Goal: Task Accomplishment & Management: Manage account settings

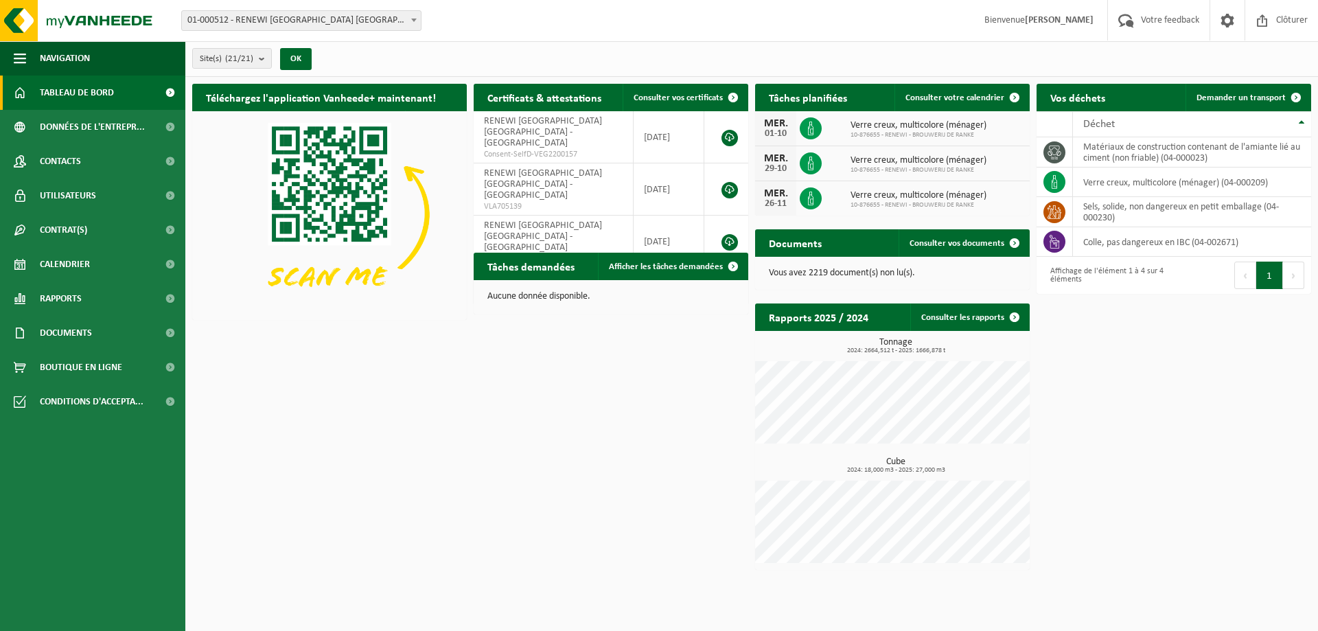
click at [415, 24] on span at bounding box center [414, 20] width 14 height 18
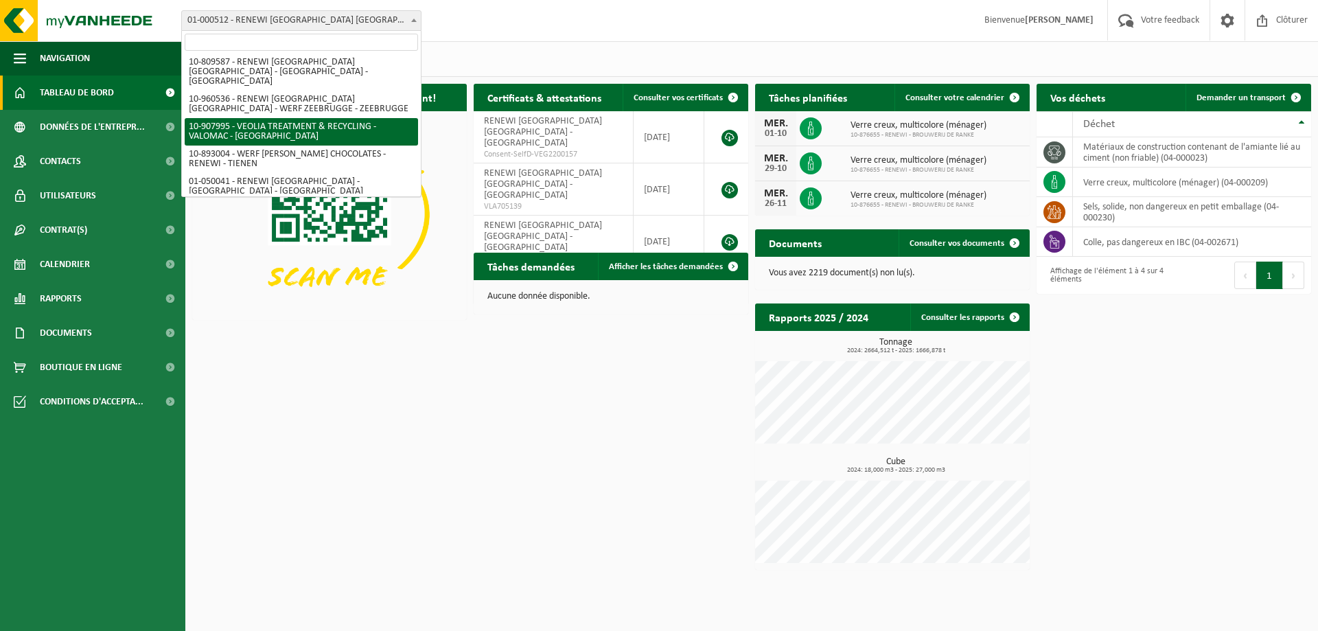
scroll to position [481, 0]
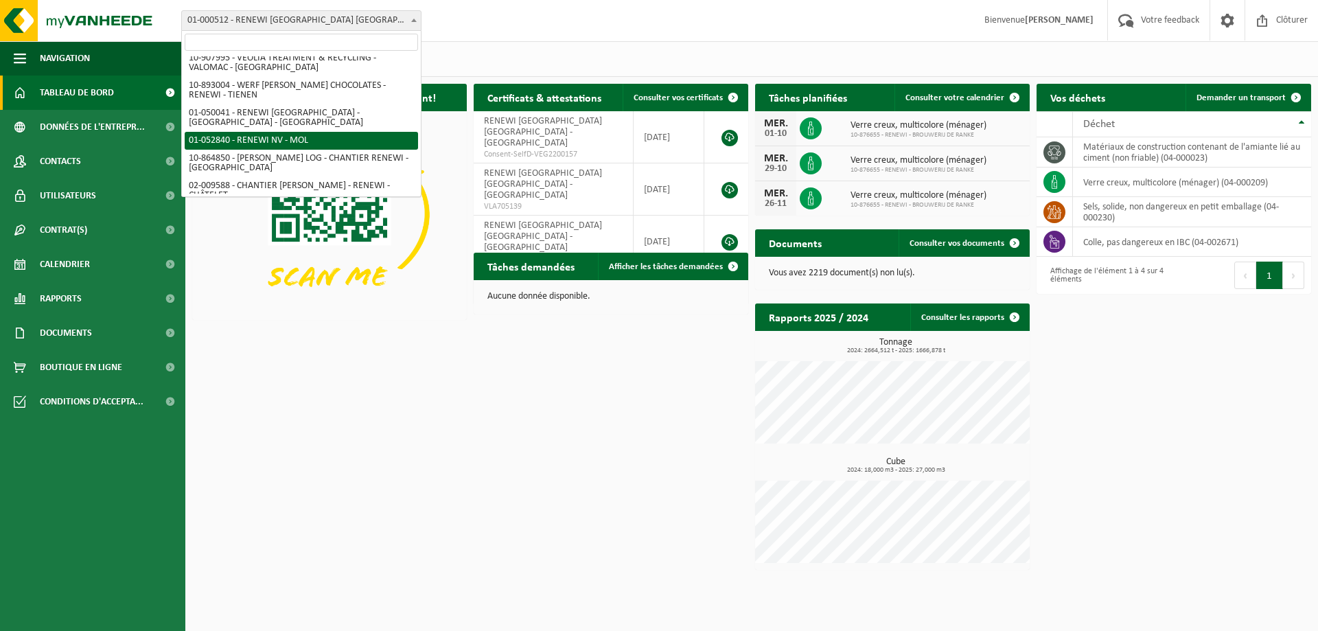
select select "259"
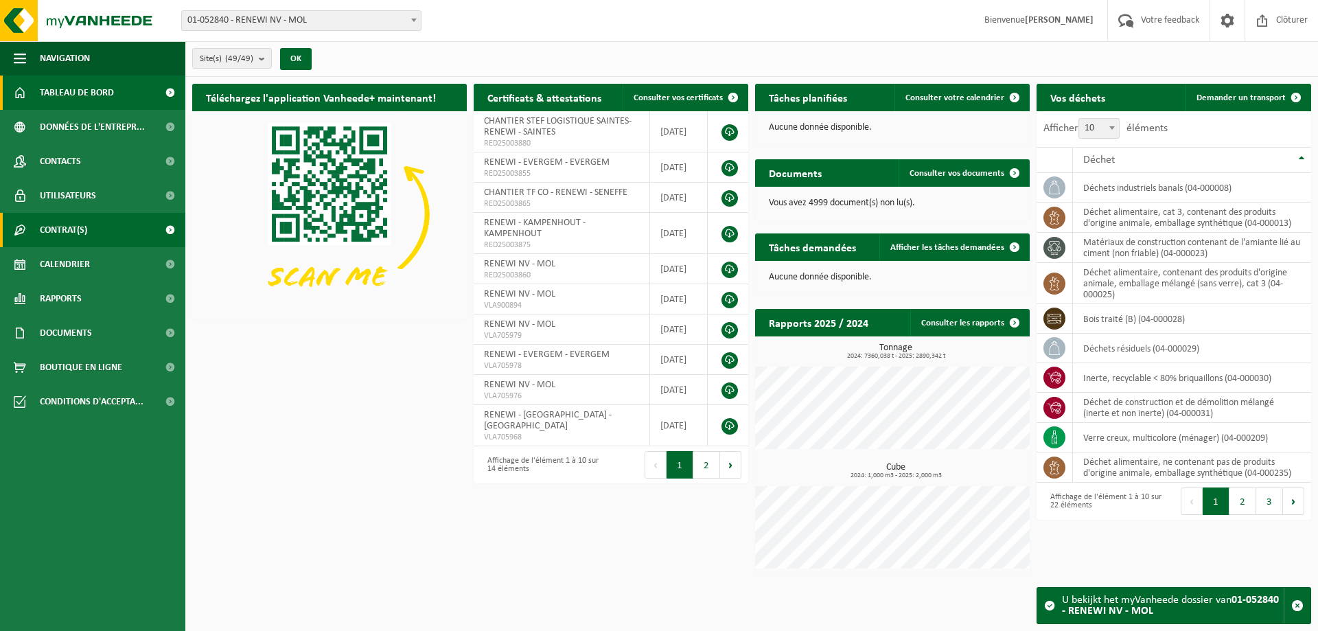
click at [159, 232] on span at bounding box center [169, 230] width 31 height 34
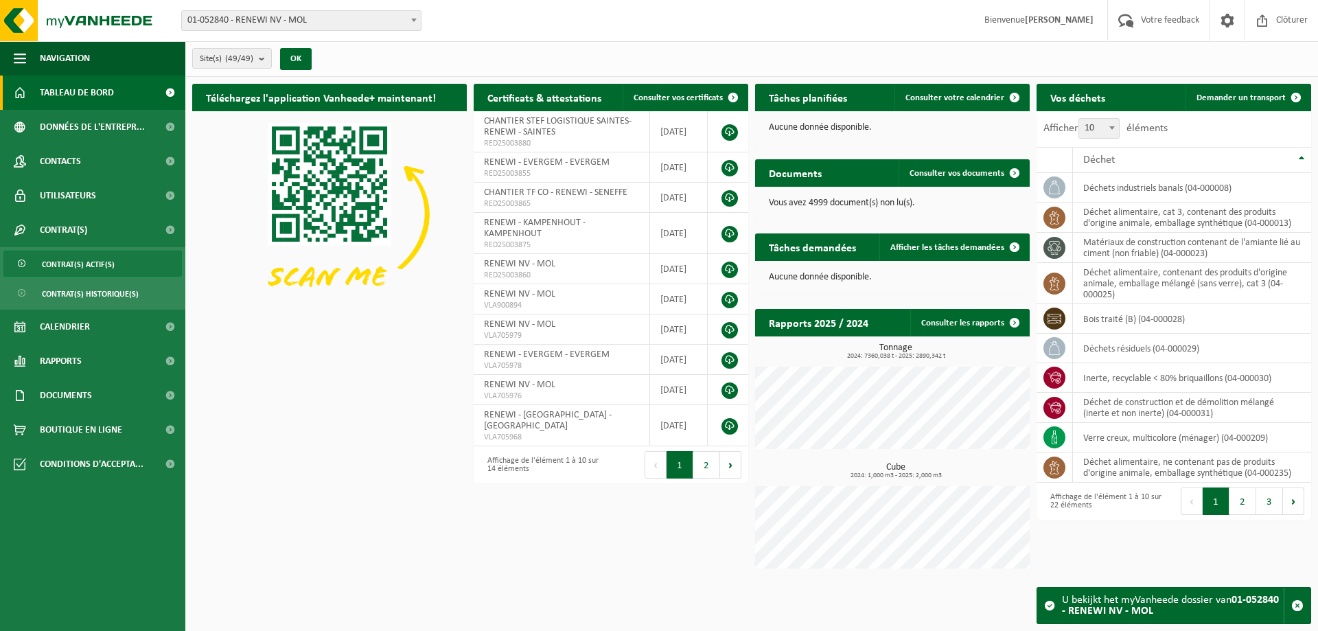
click at [131, 266] on link "Contrat(s) actif(s)" at bounding box center [92, 264] width 179 height 26
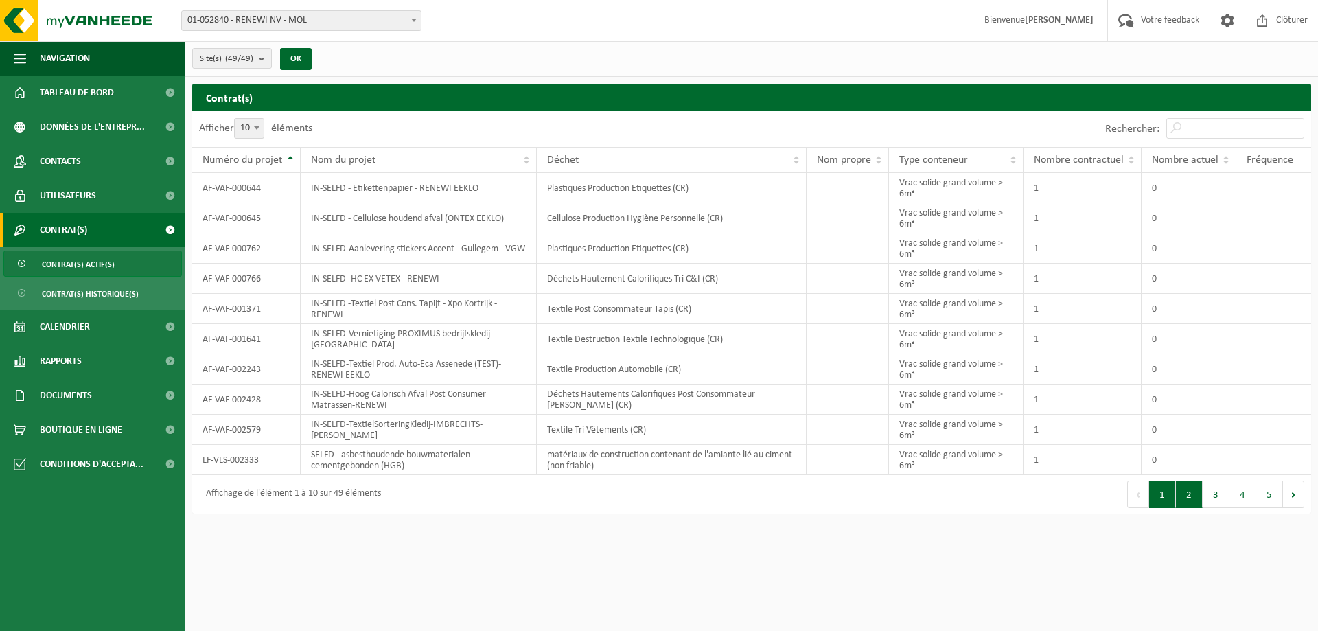
click at [1192, 498] on button "2" at bounding box center [1189, 494] width 27 height 27
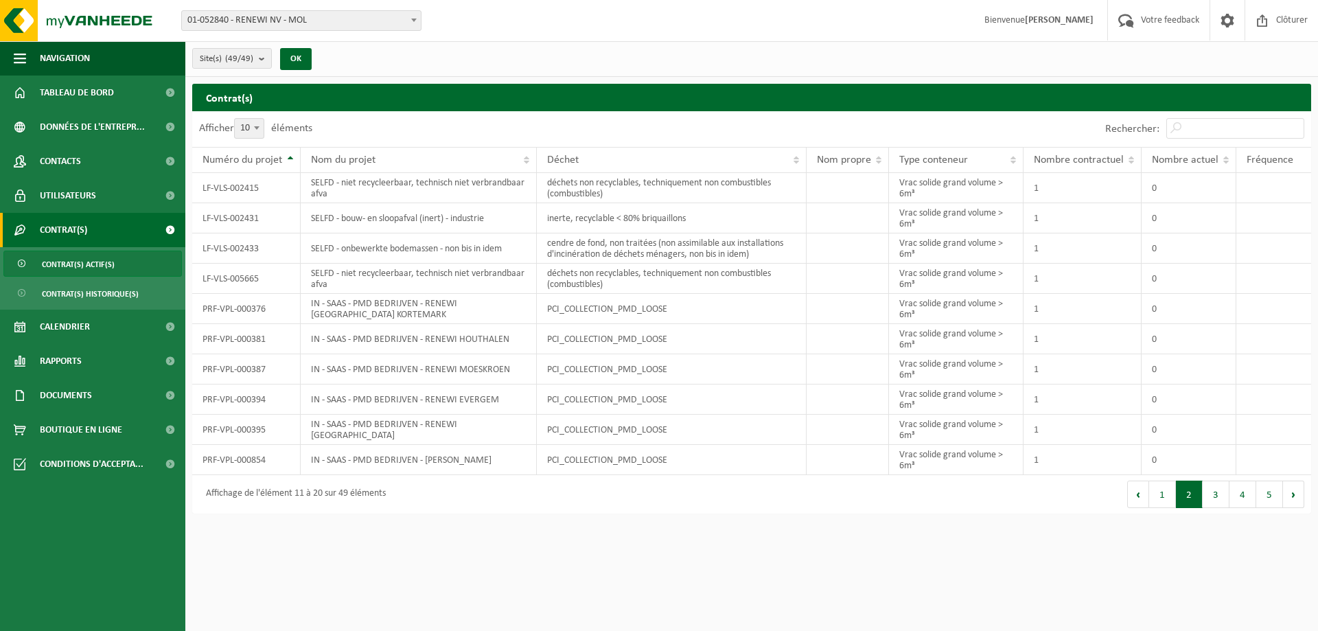
click at [1192, 498] on button "2" at bounding box center [1189, 494] width 27 height 27
click at [1223, 501] on button "3" at bounding box center [1216, 494] width 27 height 27
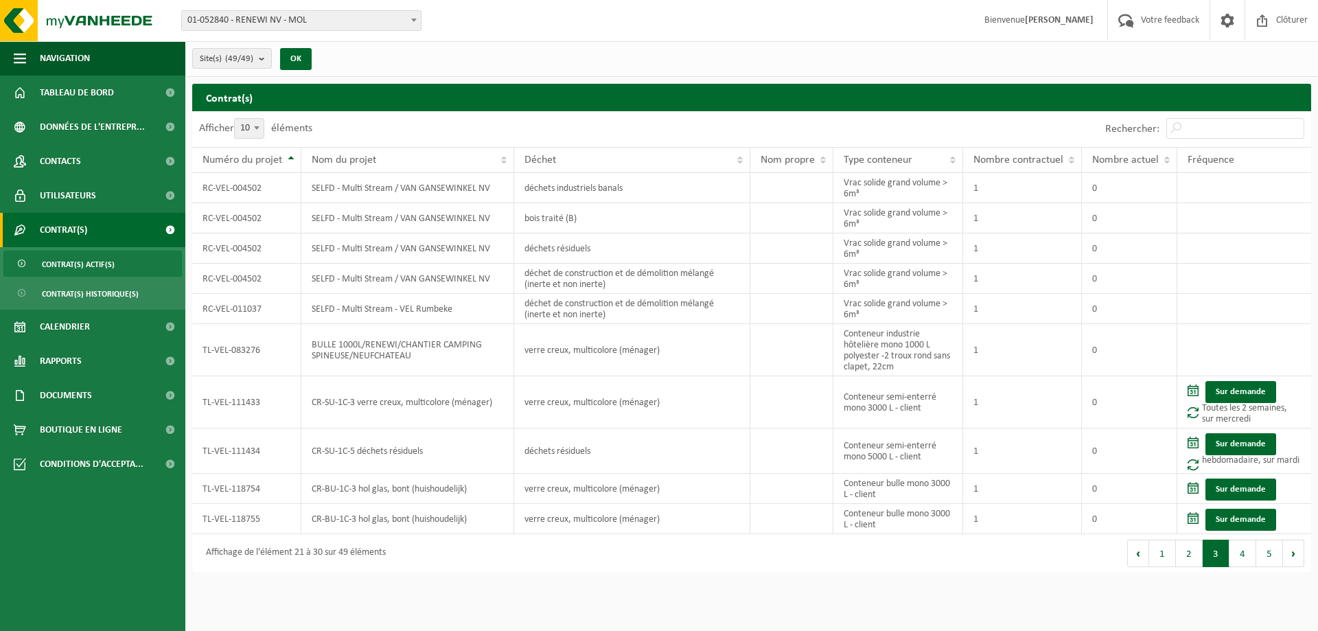
click at [257, 126] on b at bounding box center [256, 127] width 5 height 3
click at [257, 119] on select "10 25 50 100" at bounding box center [258, 118] width 41 height 1
click at [80, 232] on span "Contrat(s)" at bounding box center [63, 230] width 47 height 34
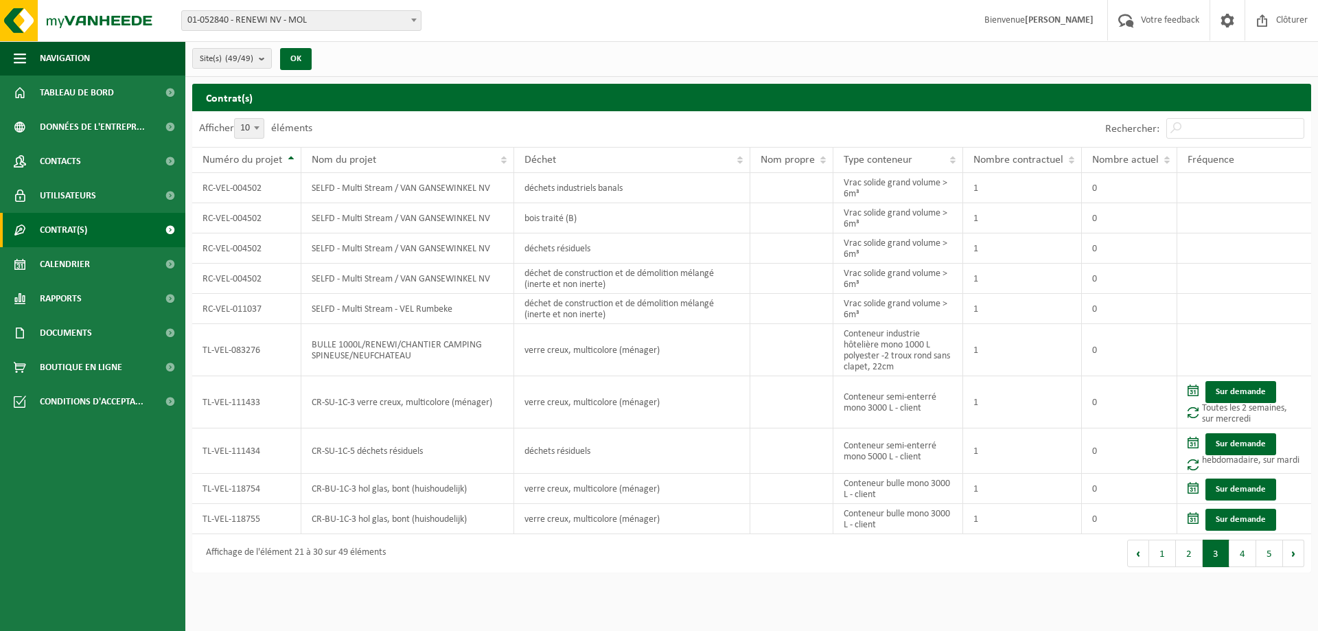
click at [72, 234] on span "Contrat(s)" at bounding box center [63, 230] width 47 height 34
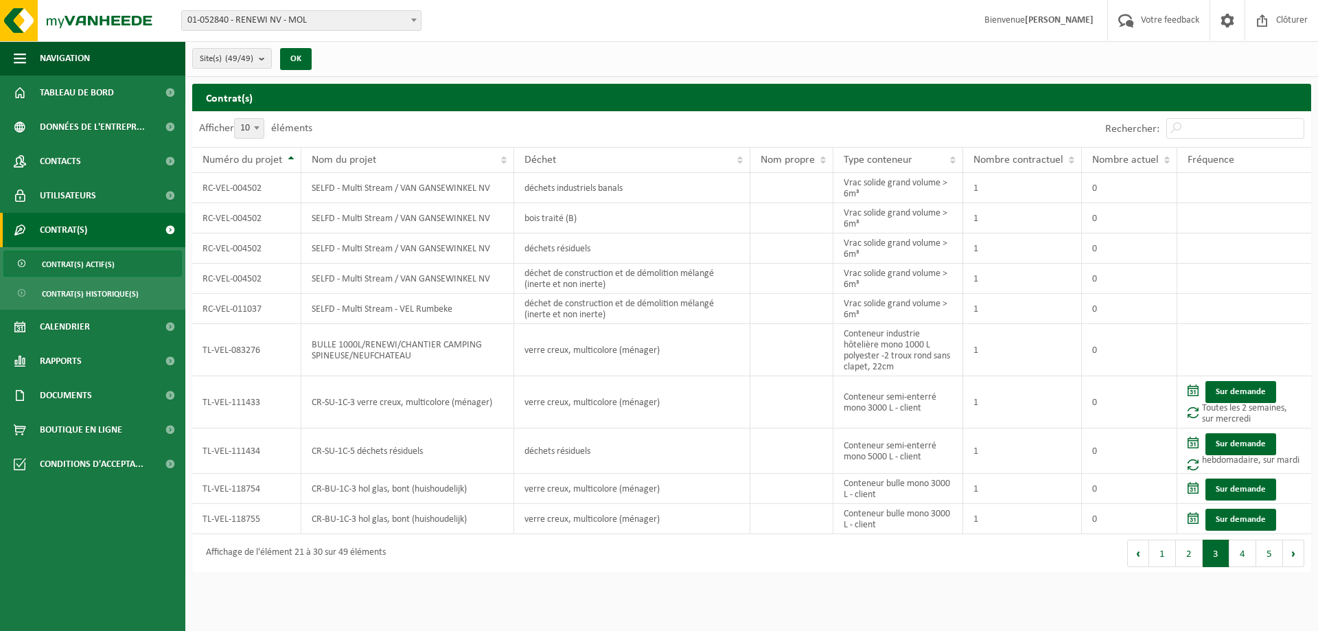
click at [82, 269] on span "Contrat(s) actif(s)" at bounding box center [78, 264] width 73 height 26
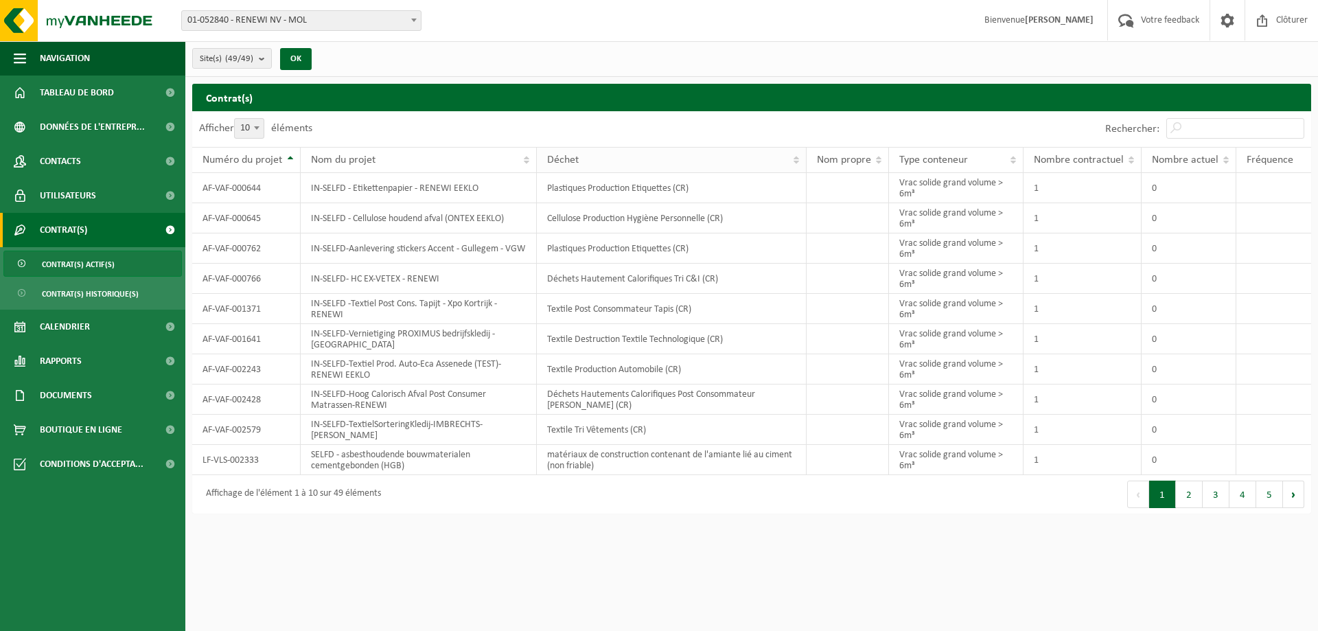
click at [794, 159] on th "Déchet" at bounding box center [672, 160] width 270 height 26
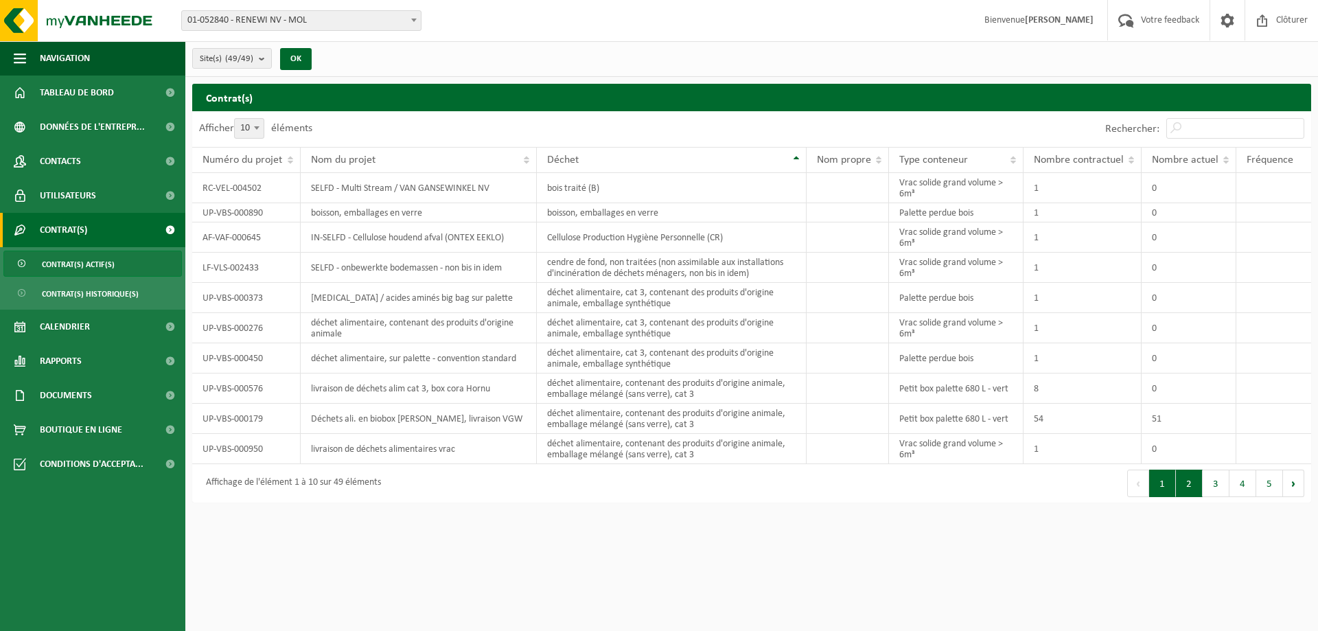
click at [1182, 487] on button "2" at bounding box center [1189, 483] width 27 height 27
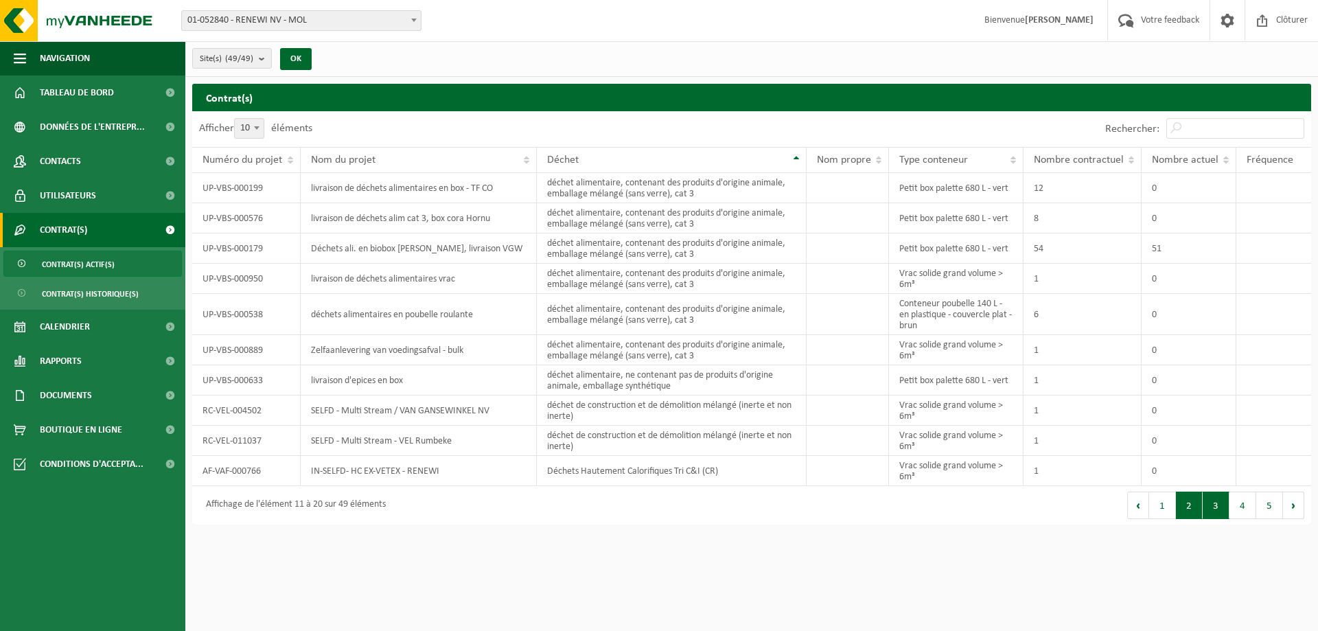
click at [1222, 503] on button "3" at bounding box center [1216, 505] width 27 height 27
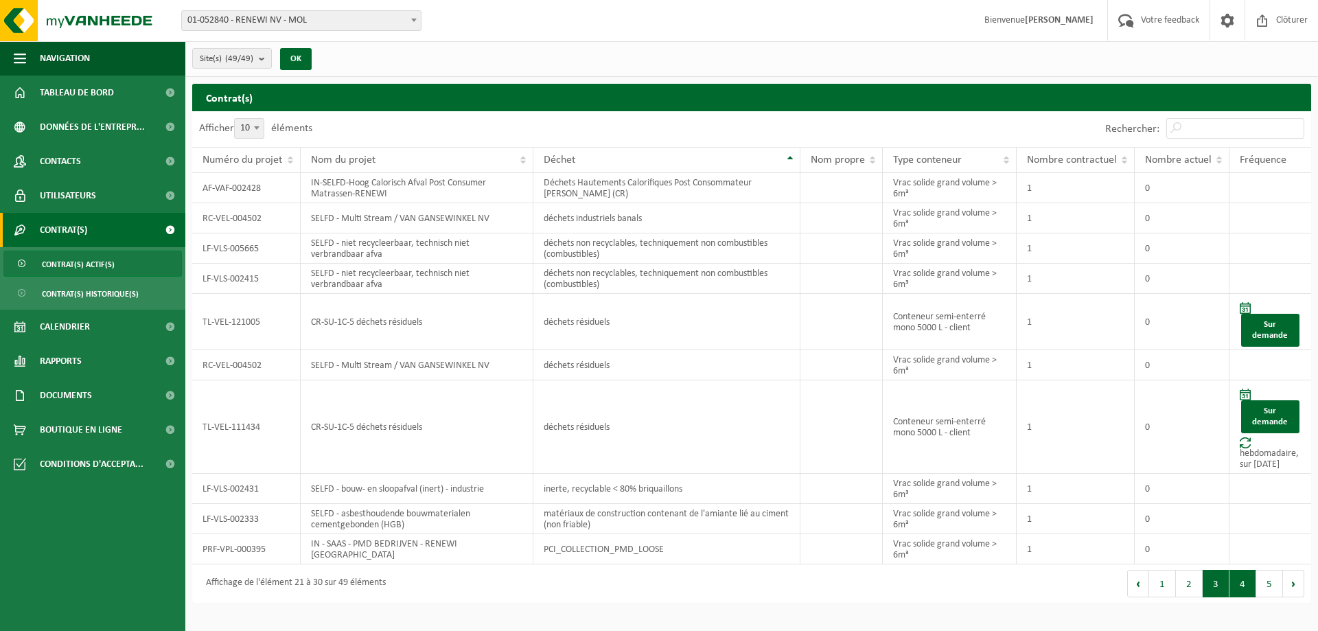
click at [1242, 575] on button "4" at bounding box center [1243, 583] width 27 height 27
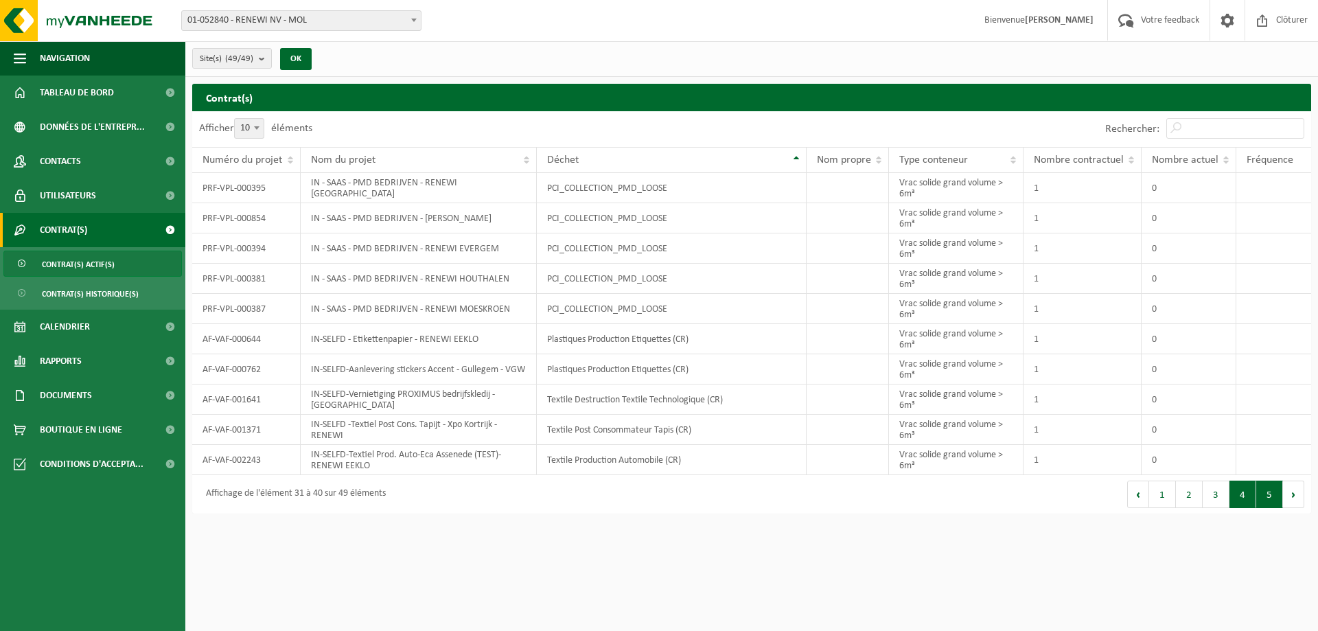
click at [1274, 497] on button "5" at bounding box center [1269, 494] width 27 height 27
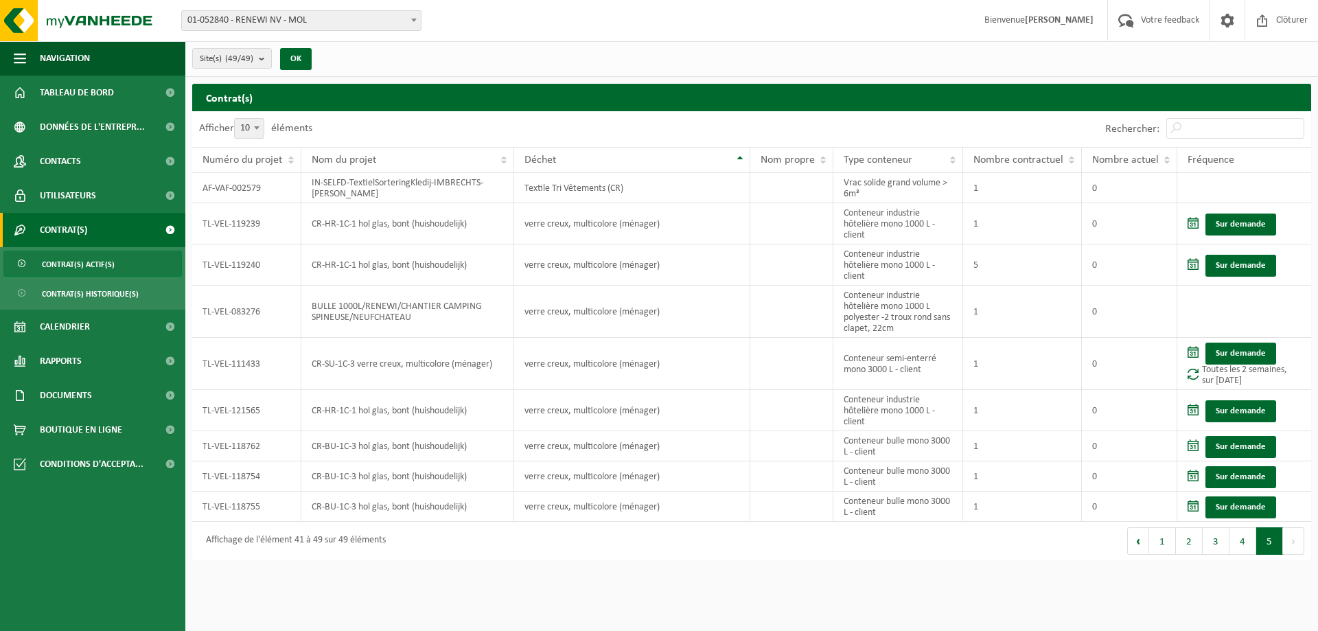
click at [1292, 539] on button "Suivant" at bounding box center [1293, 540] width 21 height 27
click at [1162, 541] on button "1" at bounding box center [1162, 540] width 27 height 27
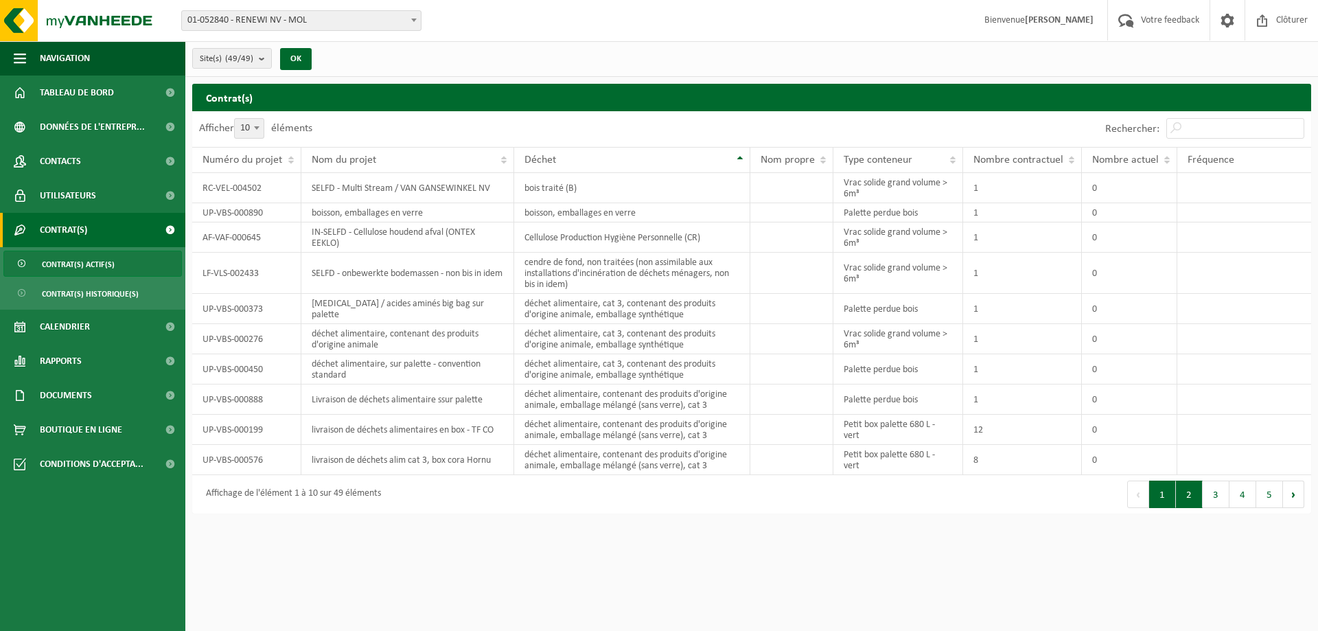
click at [1189, 496] on button "2" at bounding box center [1189, 494] width 27 height 27
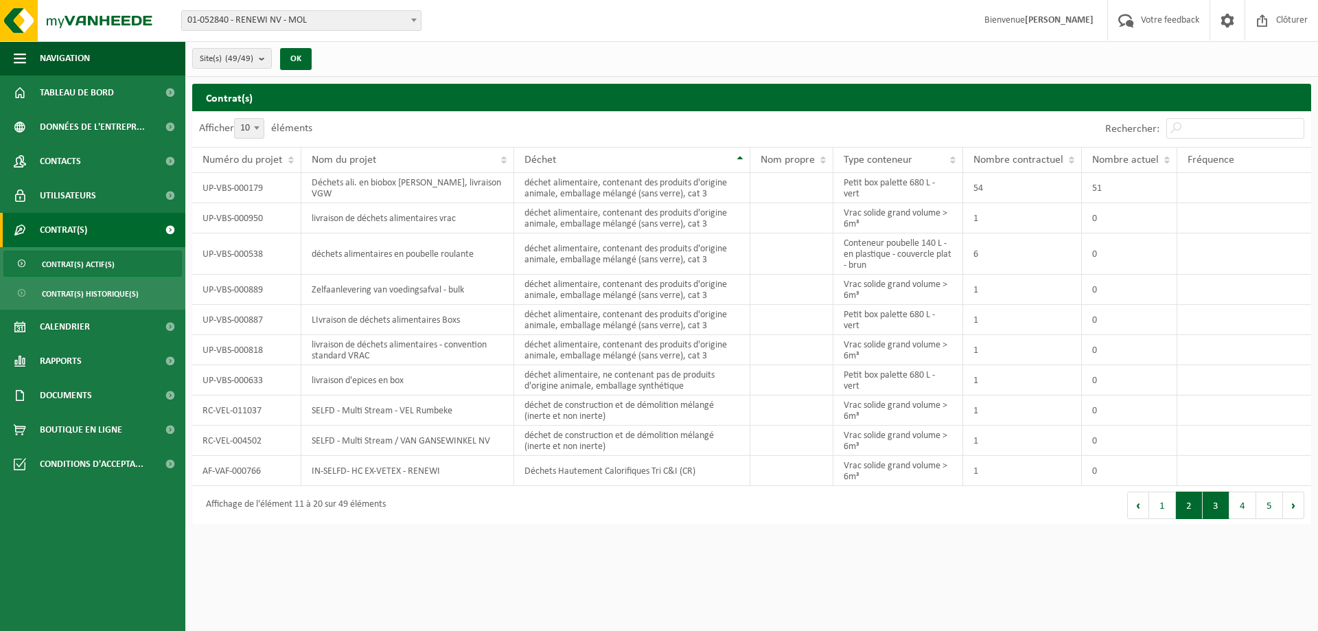
click at [1210, 507] on button "3" at bounding box center [1216, 505] width 27 height 27
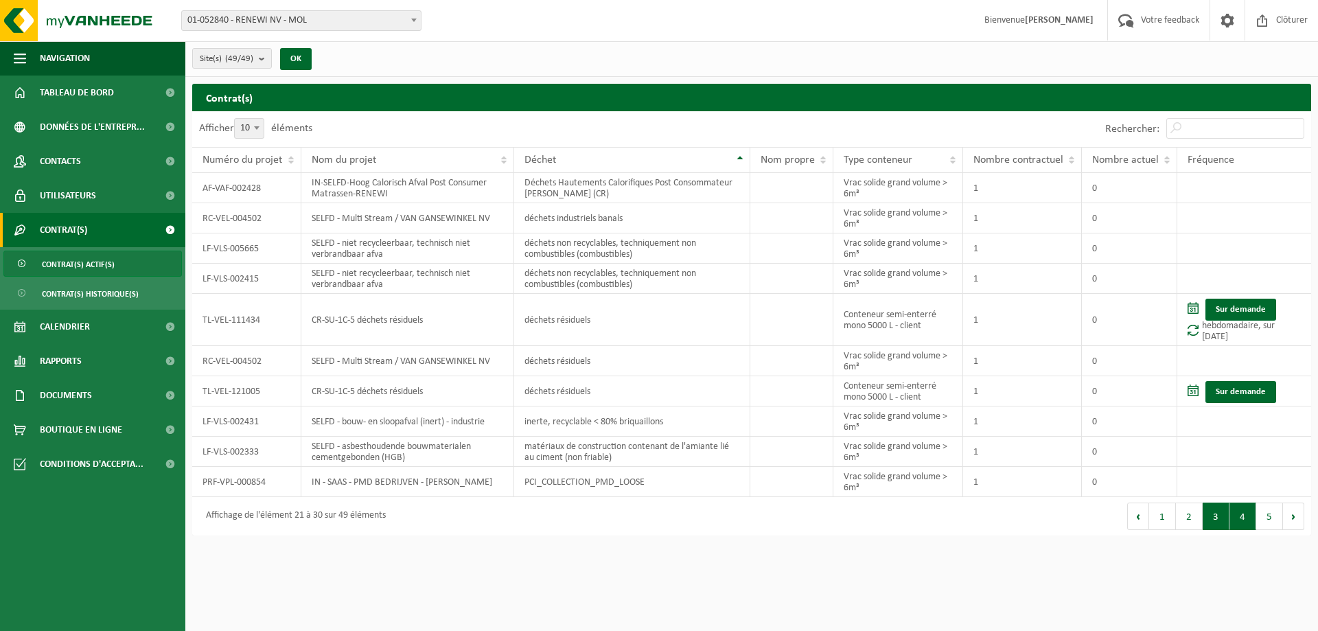
click at [1246, 520] on button "4" at bounding box center [1243, 516] width 27 height 27
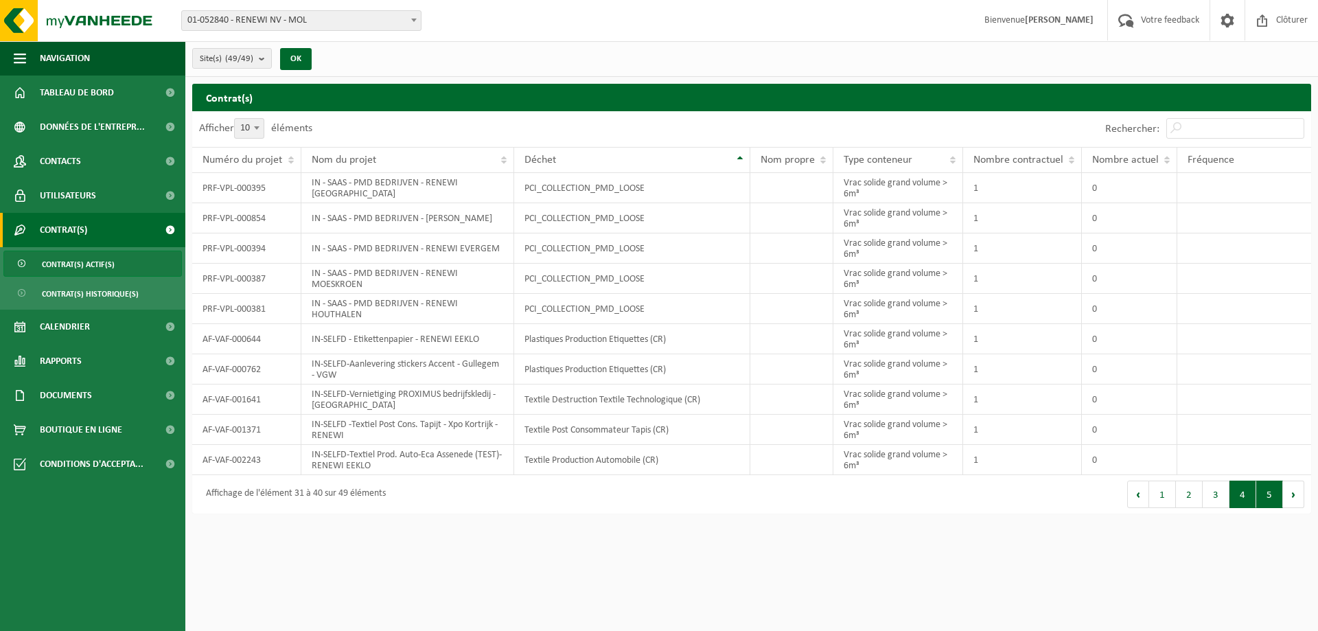
click at [1268, 496] on button "5" at bounding box center [1269, 494] width 27 height 27
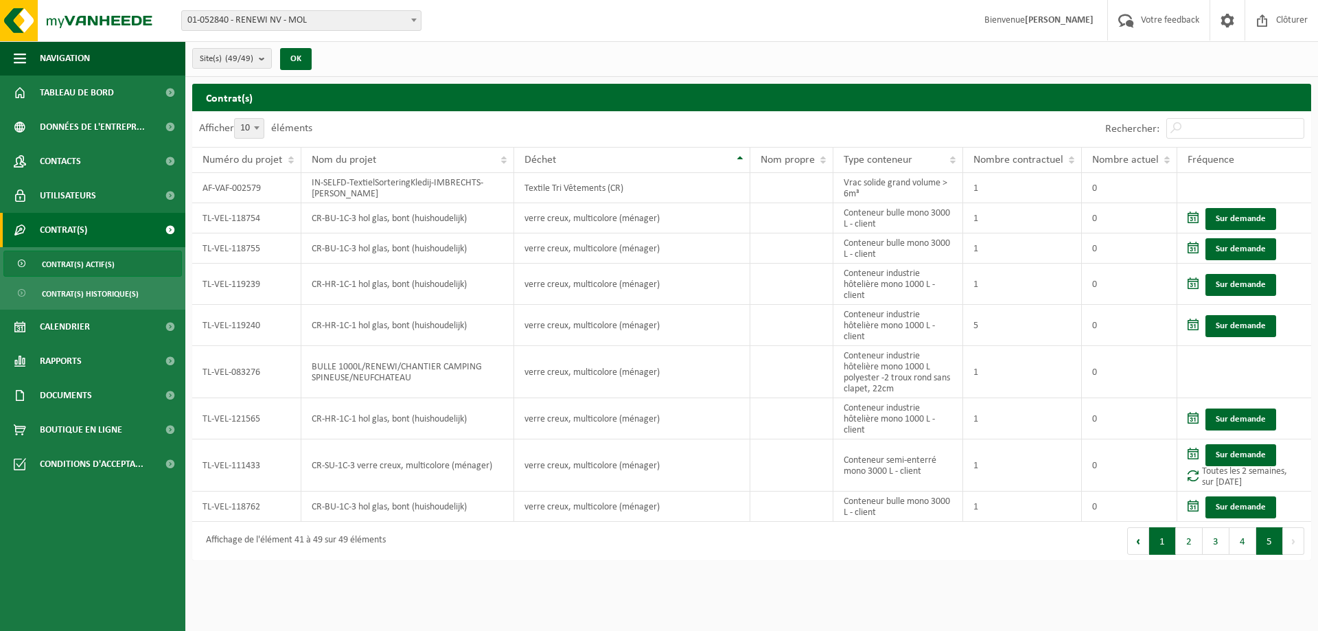
click at [1165, 538] on button "1" at bounding box center [1162, 540] width 27 height 27
